Goal: Check status: Check status

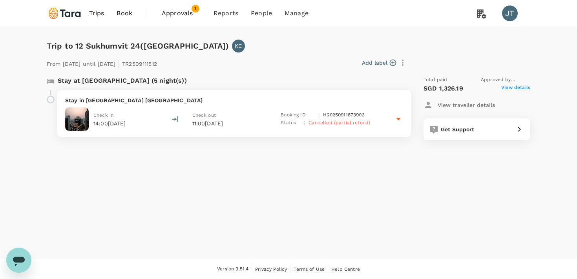
click at [365, 123] on span "Cancelled (partial refund)" at bounding box center [340, 122] width 62 height 5
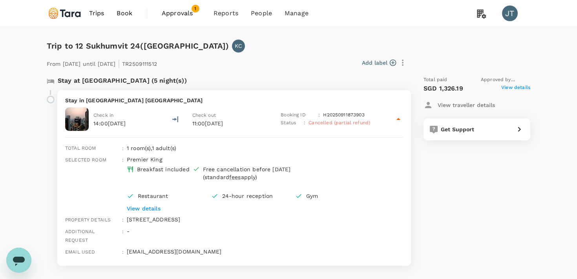
click at [507, 81] on span "Approved by Jamie Choi" at bounding box center [505, 80] width 49 height 8
click at [507, 85] on span "View details" at bounding box center [515, 88] width 29 height 9
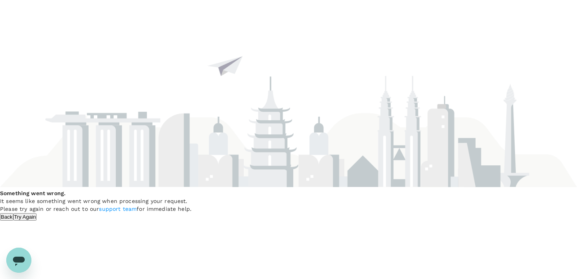
click at [13, 214] on button "Back" at bounding box center [6, 217] width 13 height 7
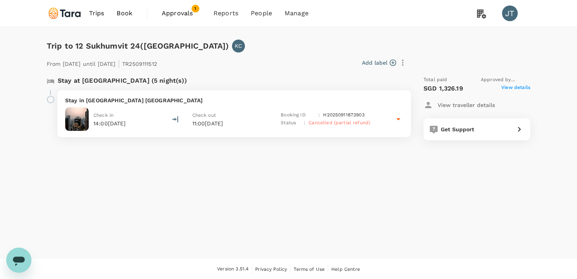
click at [360, 121] on span "Cancelled (partial refund)" at bounding box center [340, 122] width 62 height 5
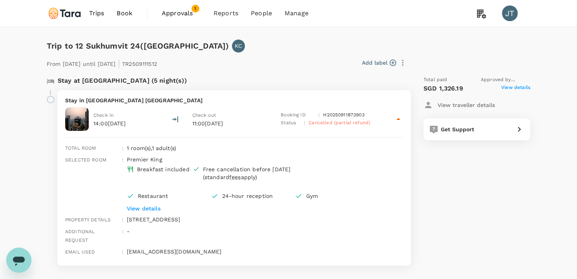
click at [517, 89] on span "View details" at bounding box center [515, 88] width 29 height 9
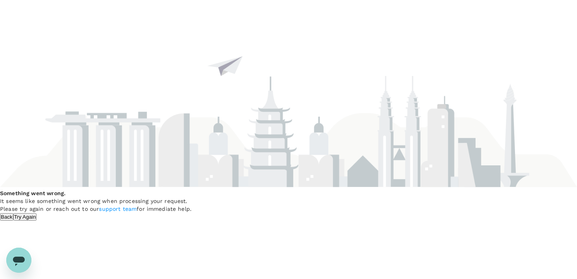
click at [269, 196] on div "Something went wrong. It seems like something went wrong when processing your r…" at bounding box center [288, 110] width 577 height 221
click at [13, 214] on button "Back" at bounding box center [6, 217] width 13 height 7
